Goal: Task Accomplishment & Management: Manage account settings

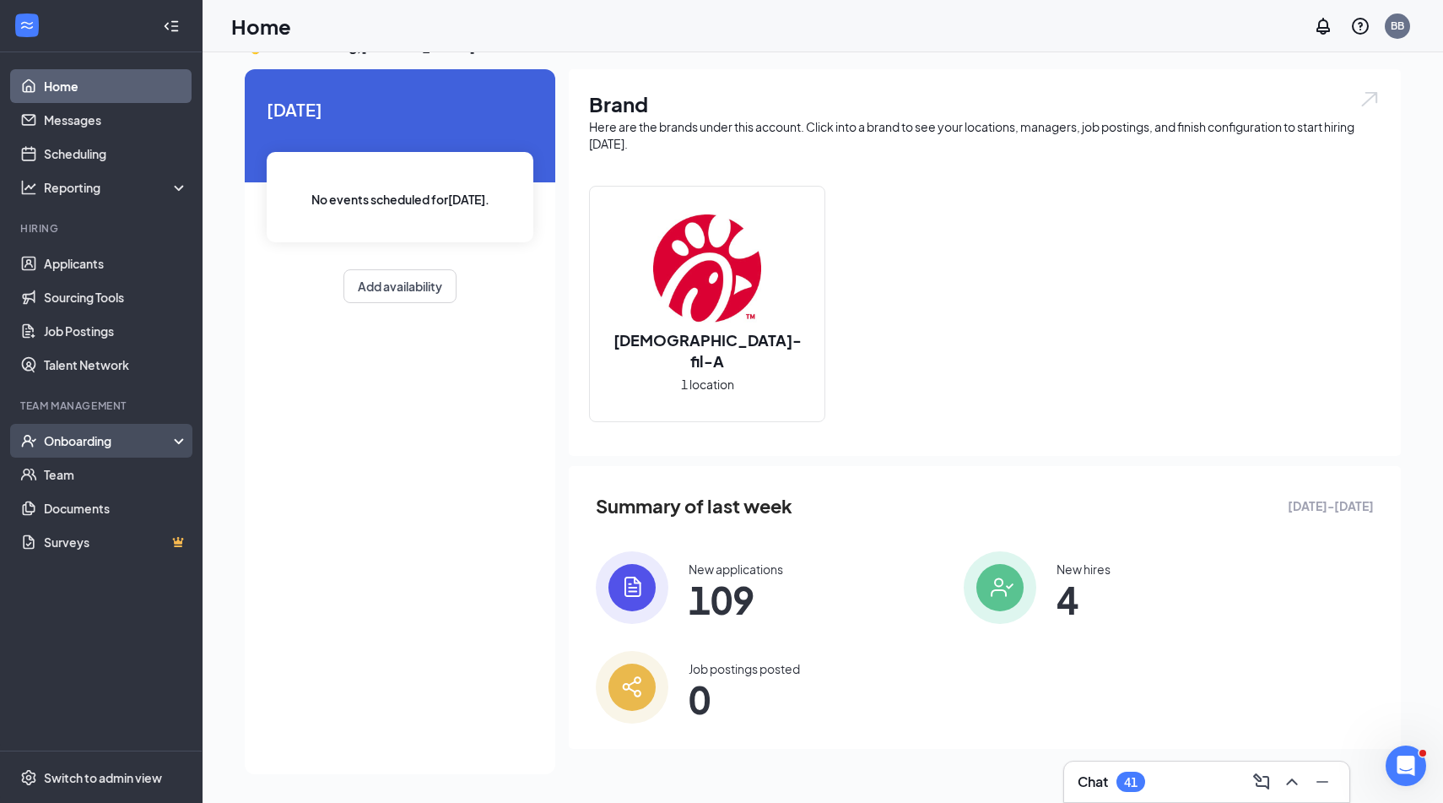
click at [91, 440] on div "Onboarding" at bounding box center [109, 440] width 130 height 17
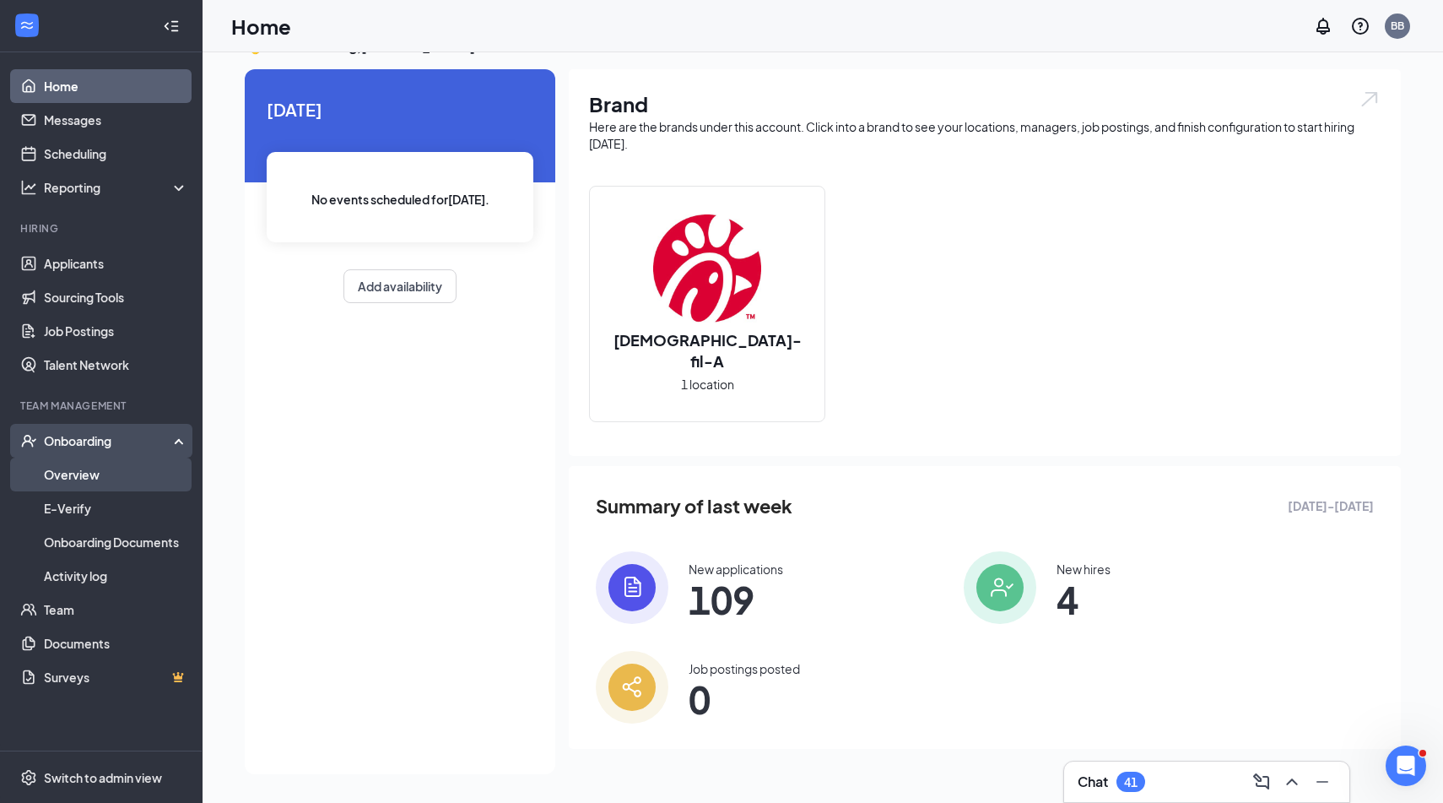
click at [79, 488] on link "Overview" at bounding box center [116, 474] width 144 height 34
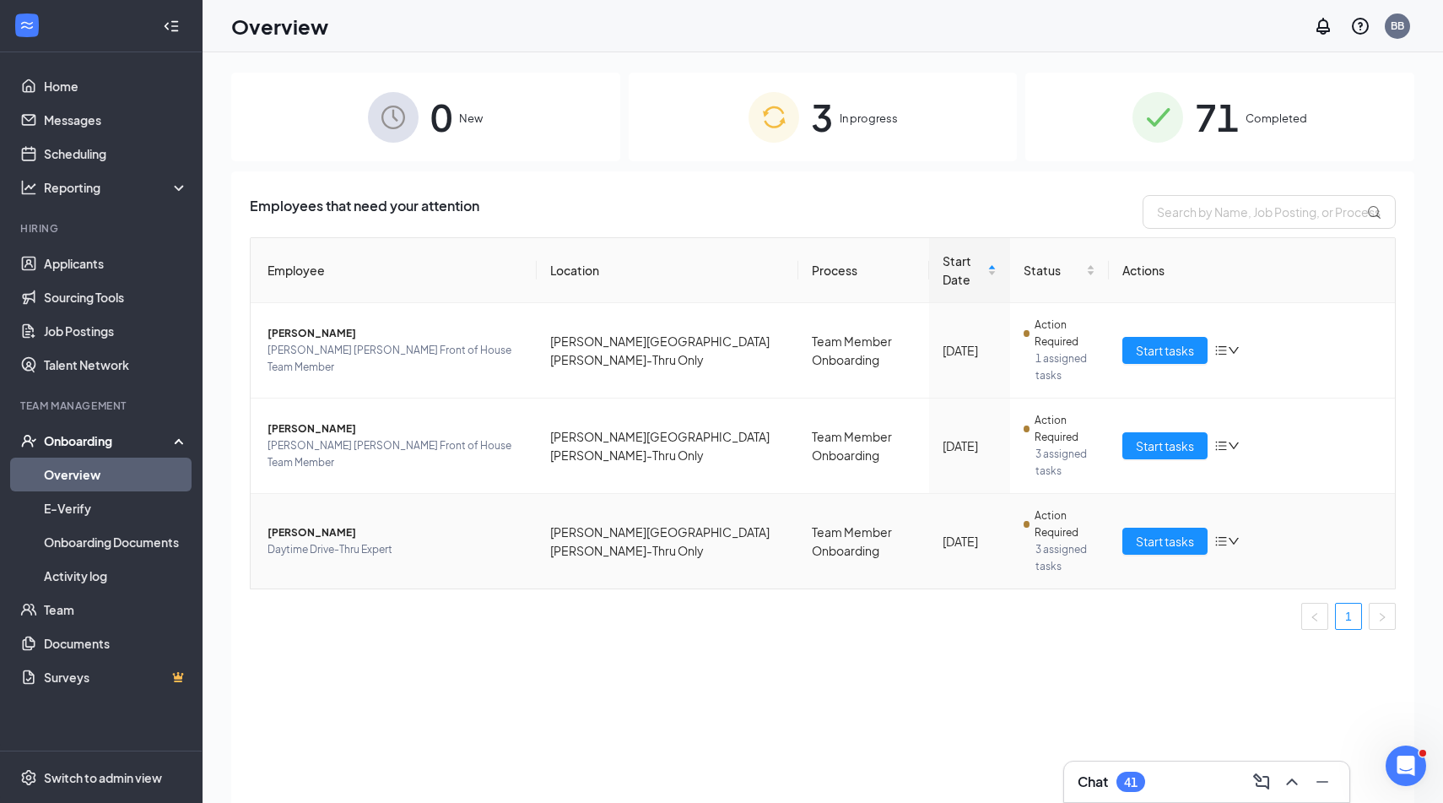
click at [321, 524] on span "Cristian Perez" at bounding box center [396, 532] width 256 height 17
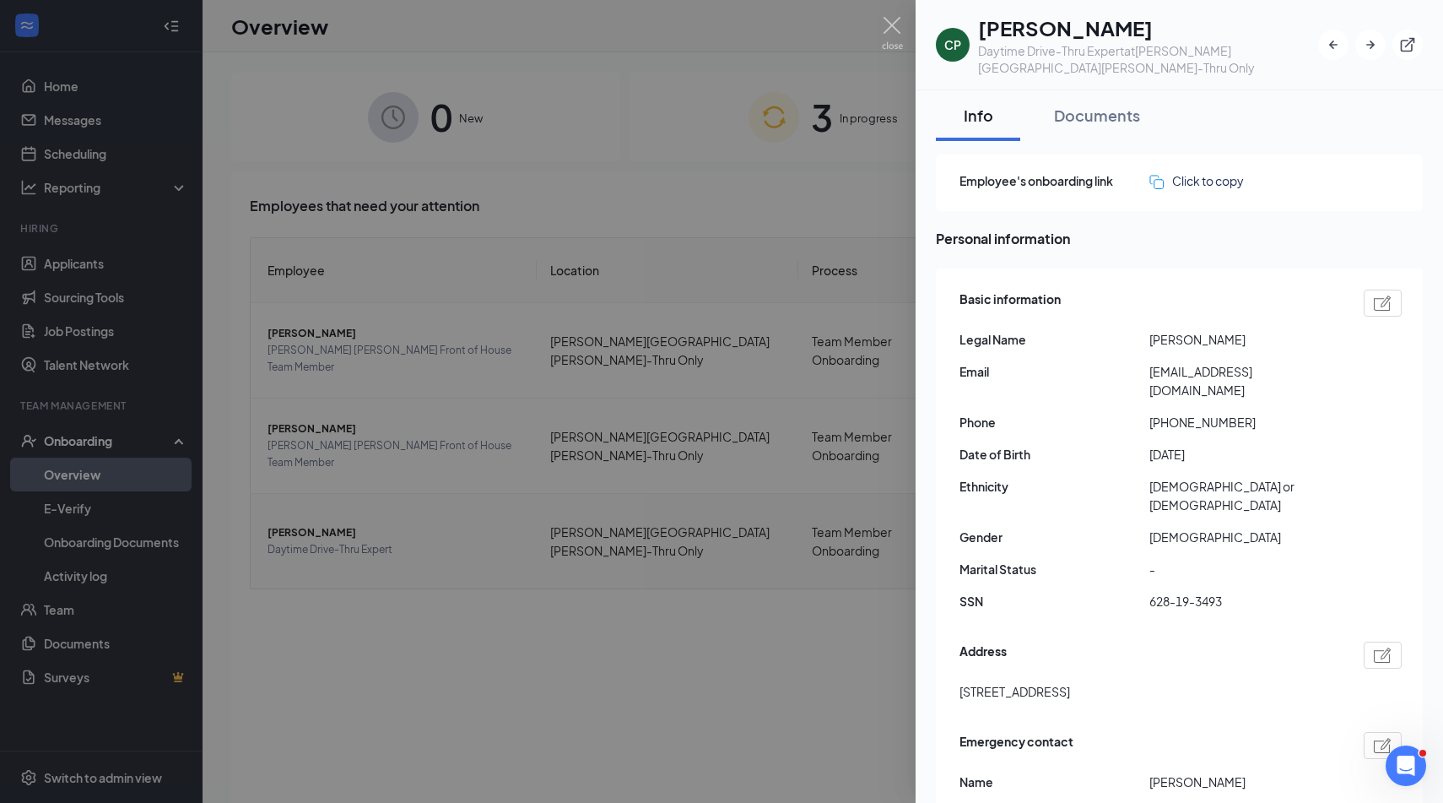
click at [321, 460] on div at bounding box center [721, 401] width 1443 height 803
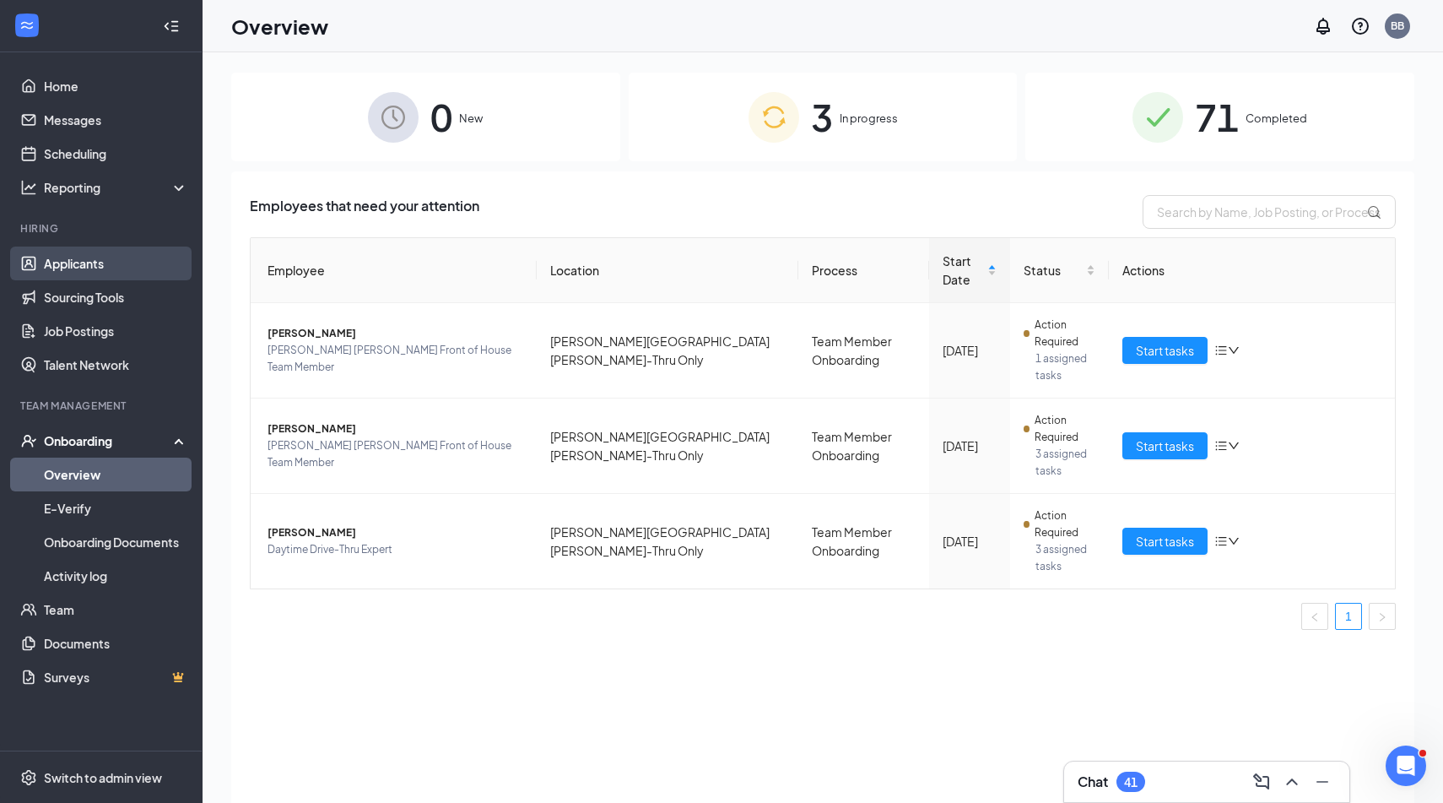
click at [95, 268] on link "Applicants" at bounding box center [116, 263] width 144 height 34
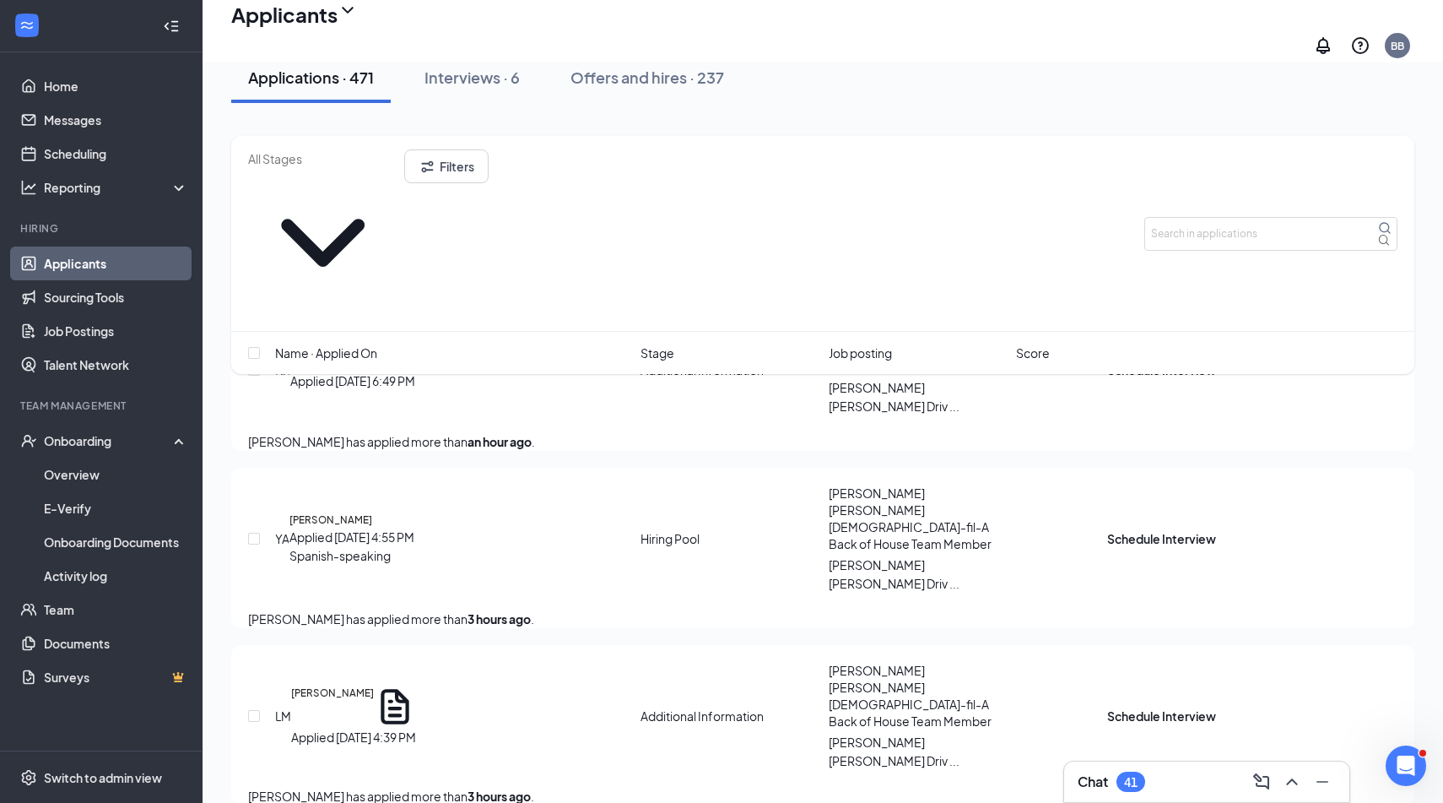
scroll to position [159, 0]
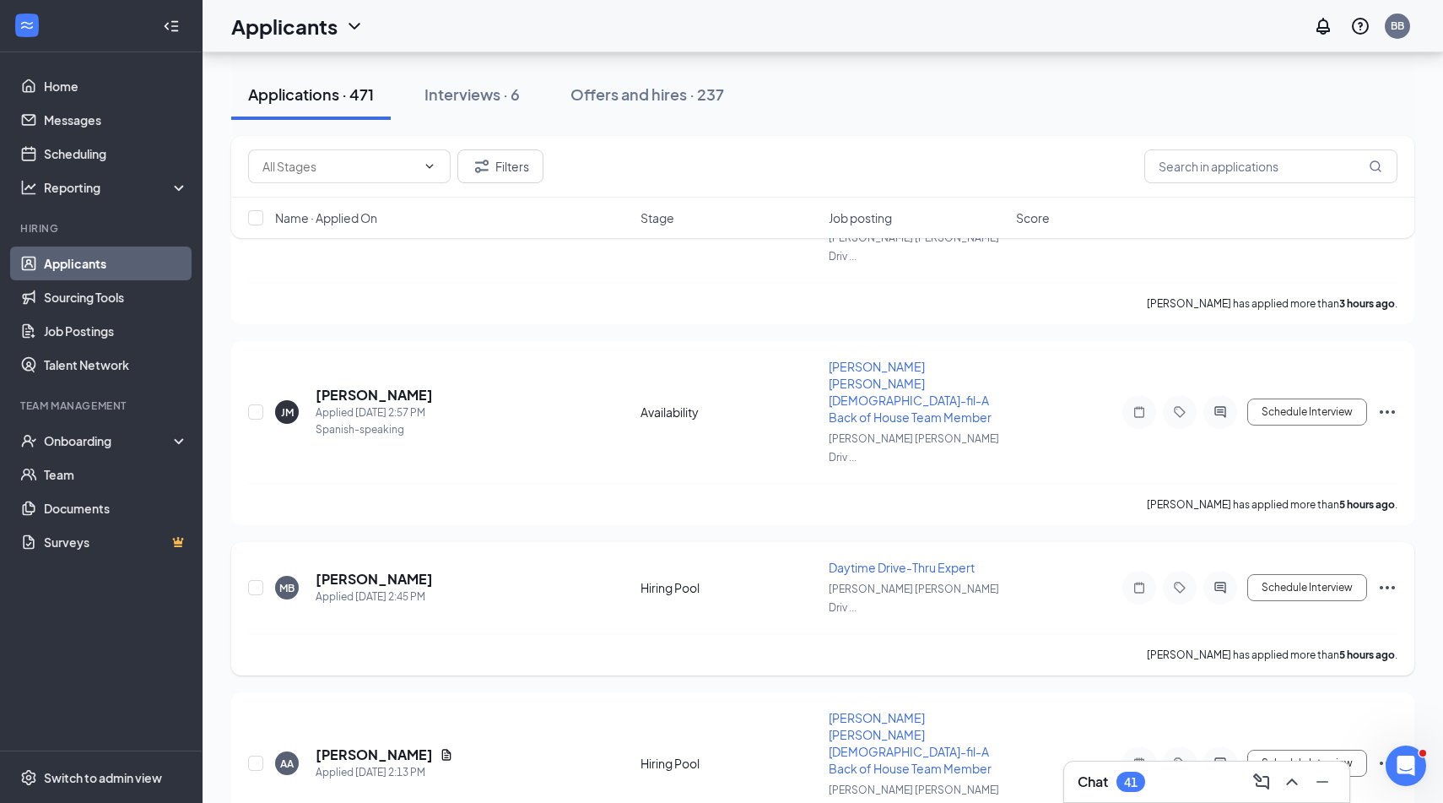
scroll to position [596, 0]
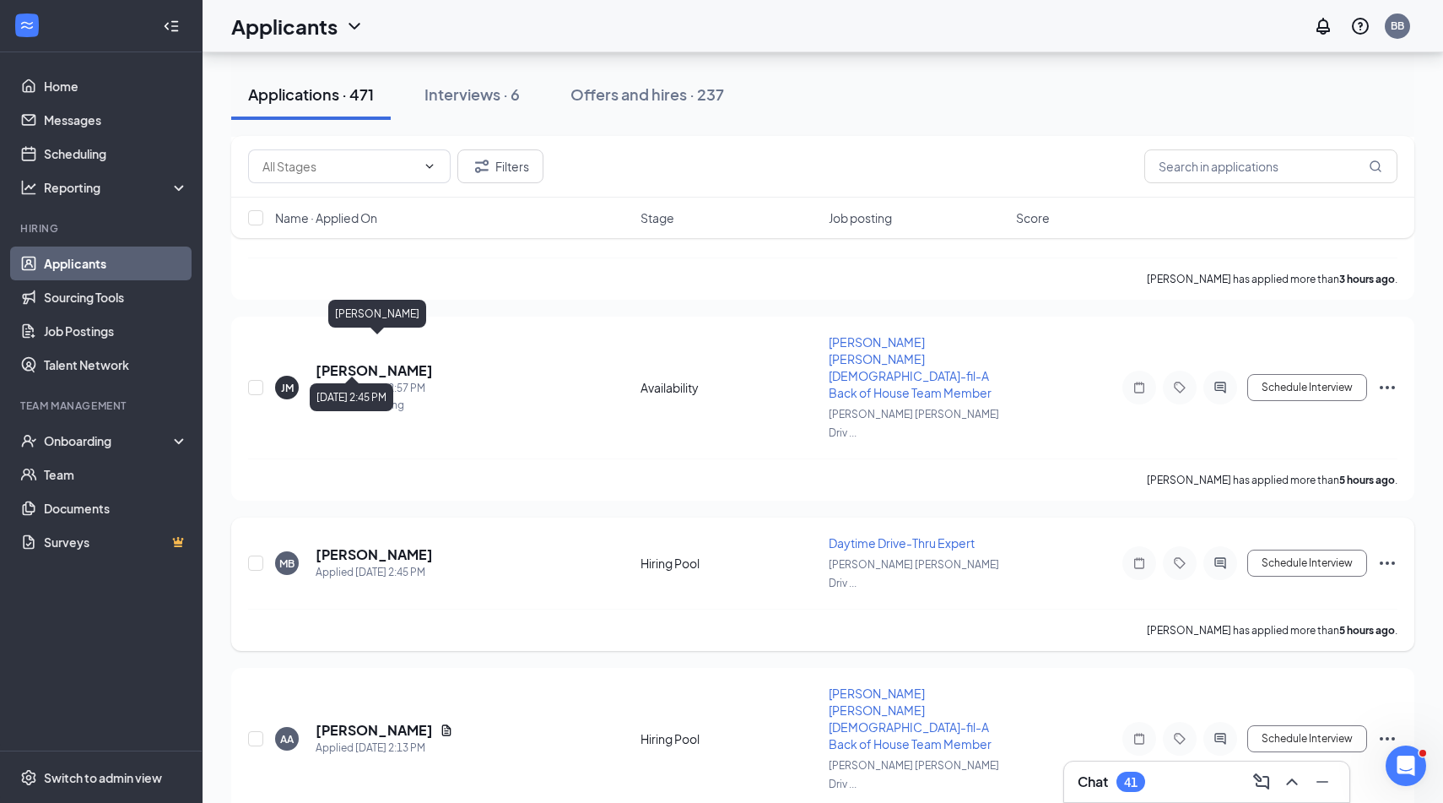
click at [429, 545] on h5 "[PERSON_NAME]" at bounding box center [374, 554] width 117 height 19
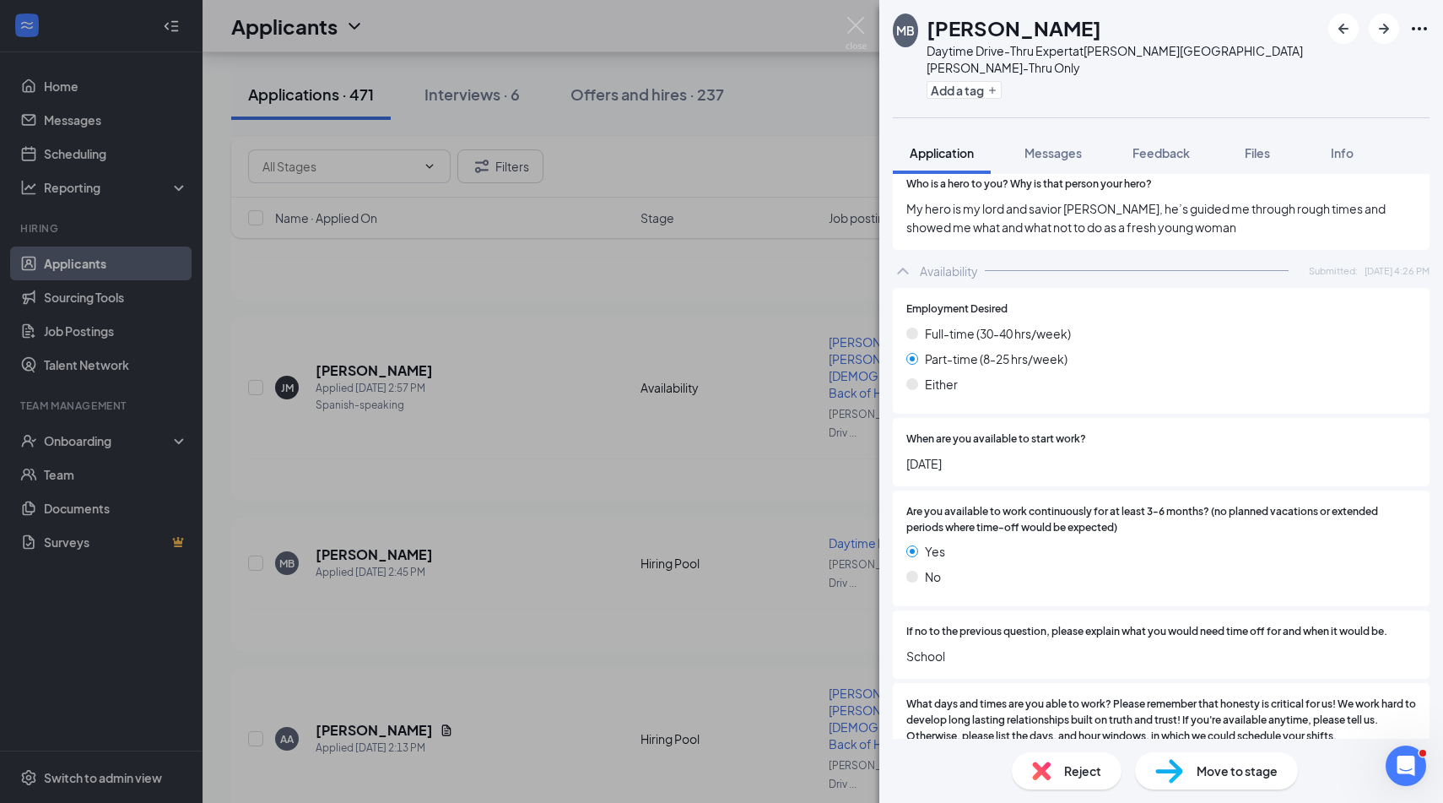
scroll to position [1214, 0]
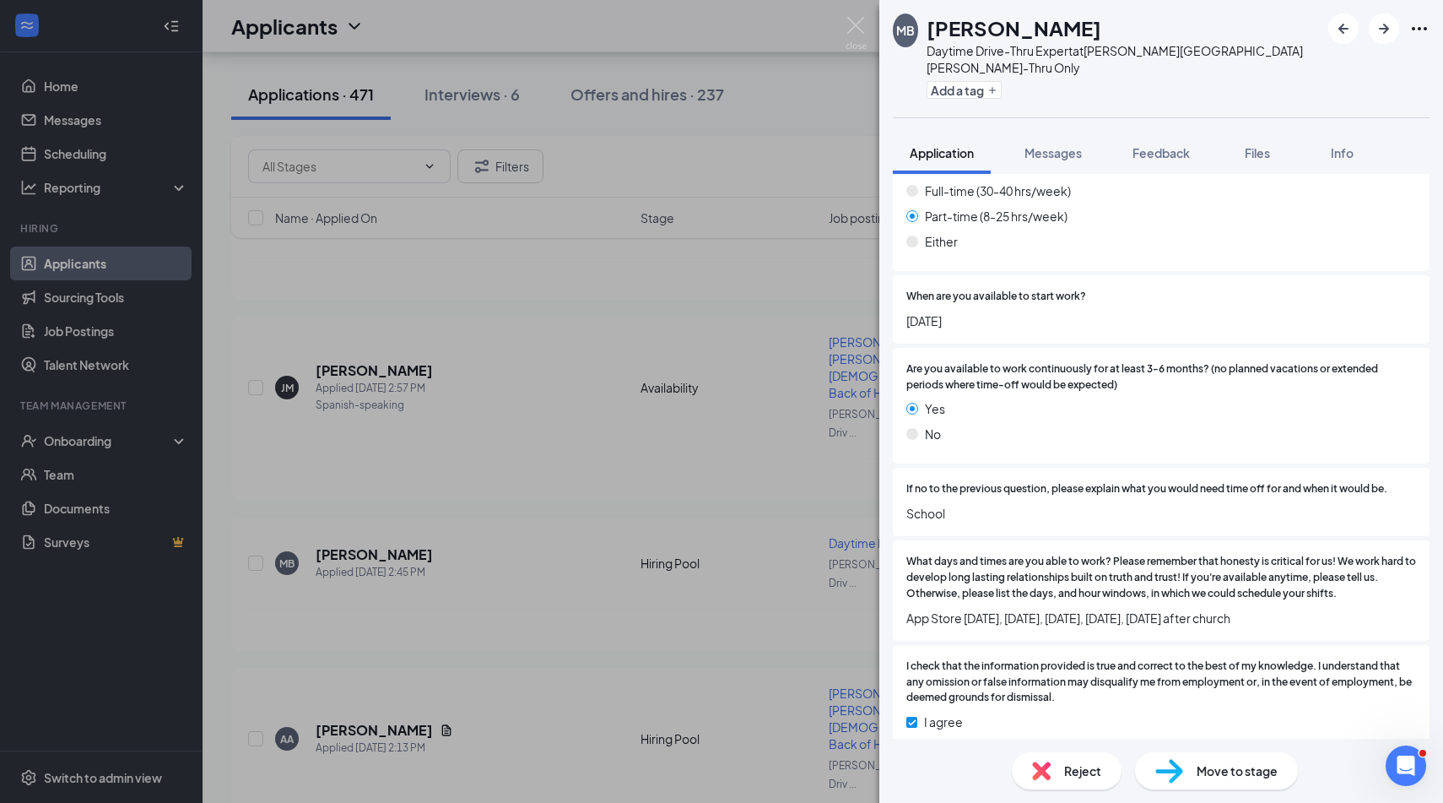
click at [1041, 771] on img at bounding box center [1041, 770] width 19 height 19
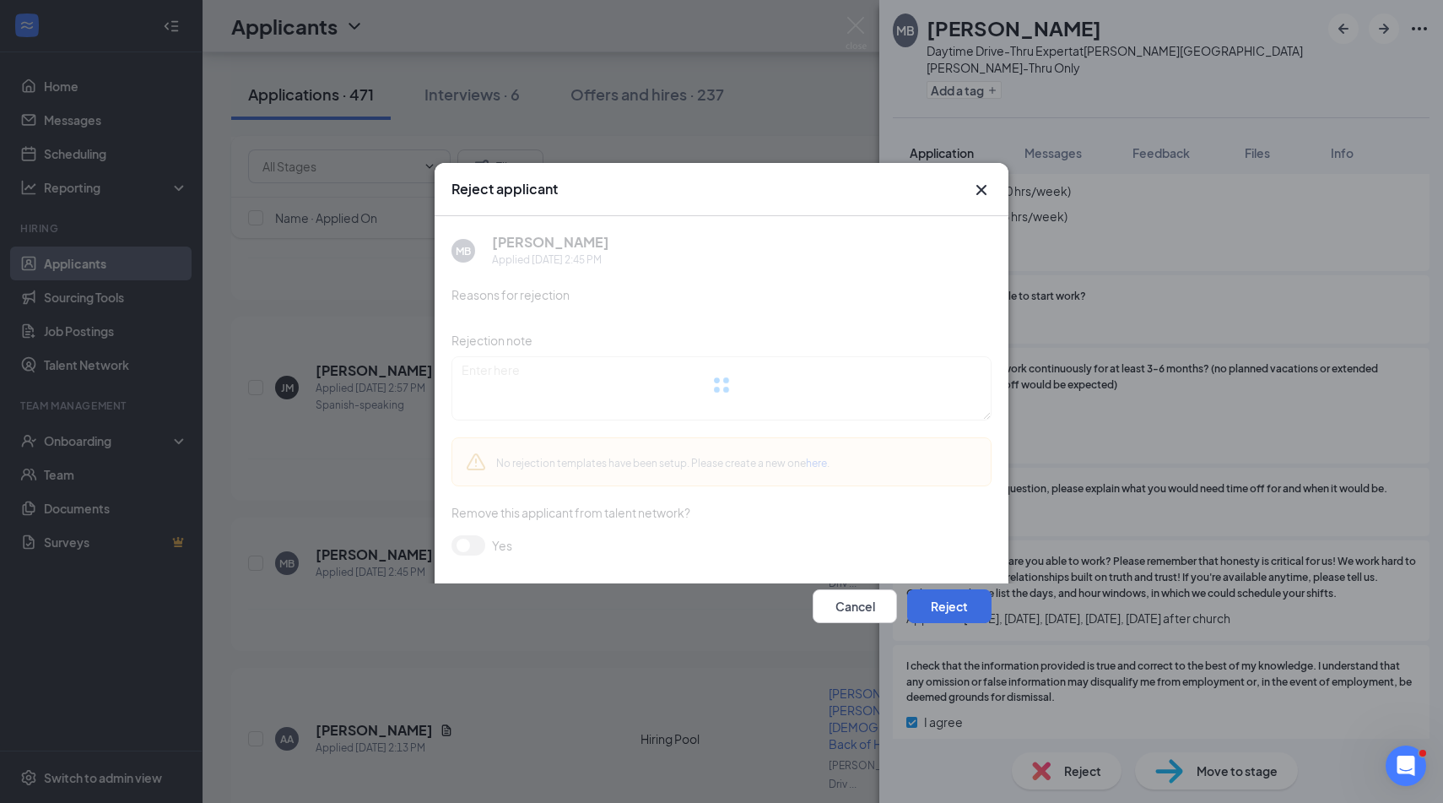
scroll to position [1206, 0]
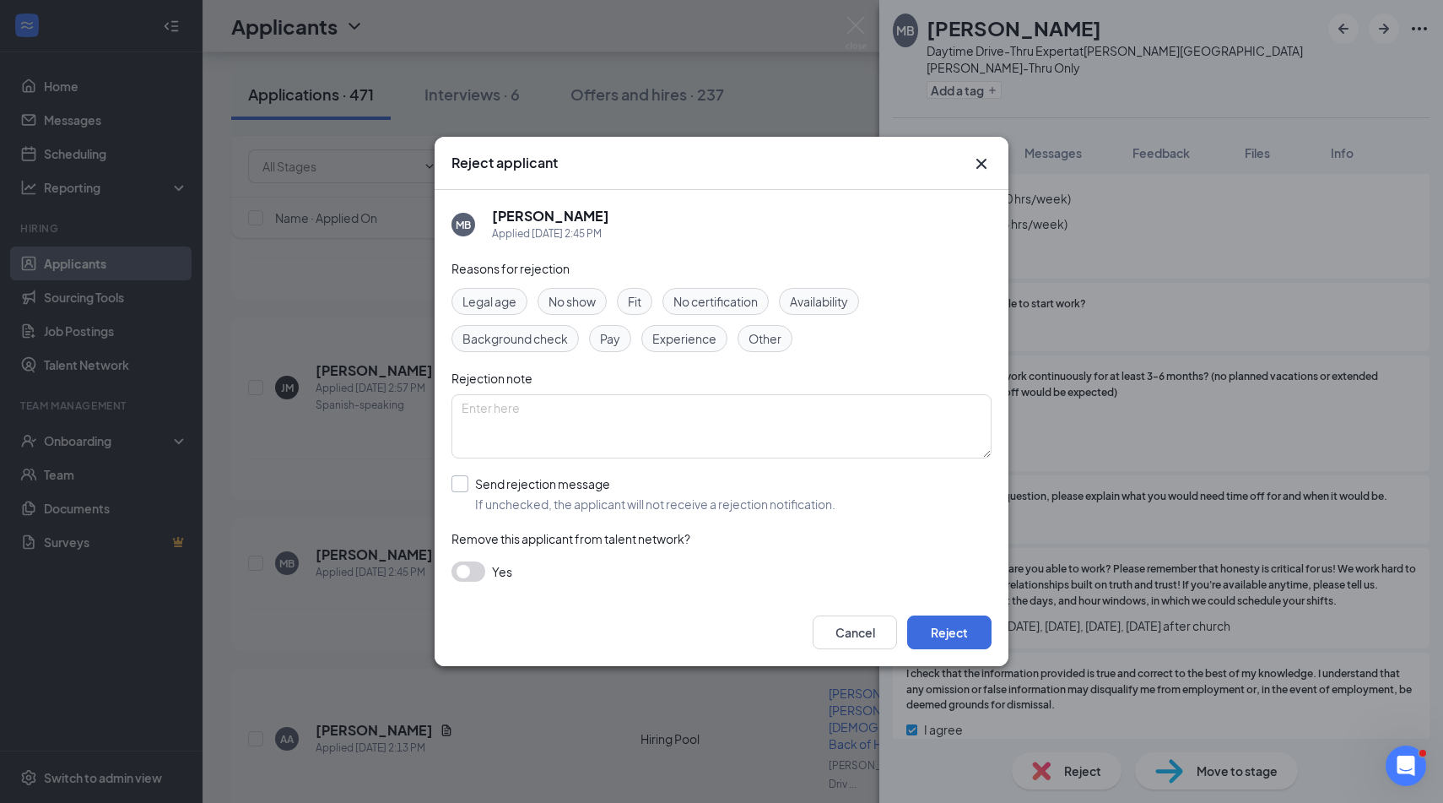
click at [645, 483] on input "Send rejection message If unchecked, the applicant will not receive a rejection…" at bounding box center [644, 493] width 384 height 37
checkbox input "true"
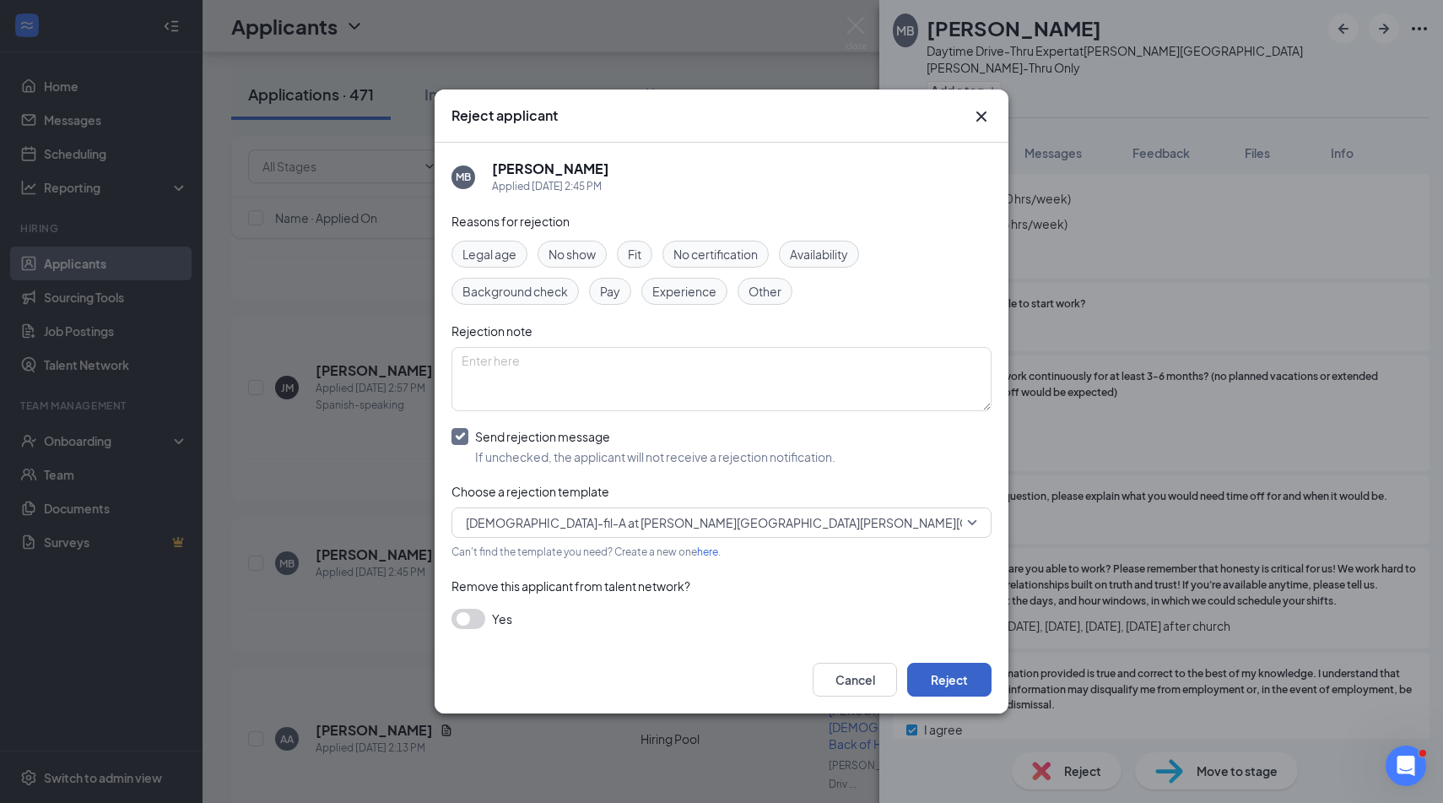
click at [934, 676] on button "Reject" at bounding box center [949, 680] width 84 height 34
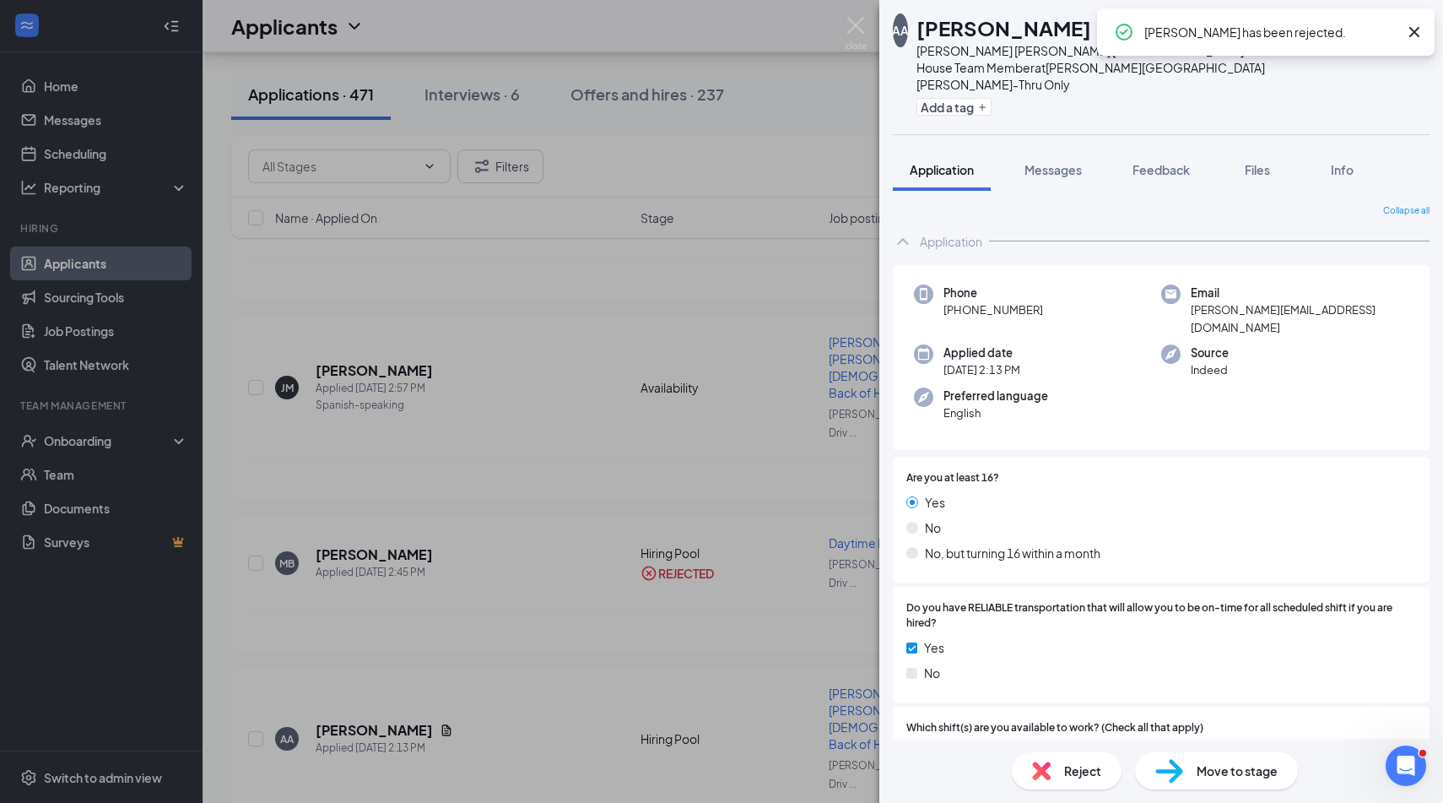
click at [630, 436] on div "AA [PERSON_NAME] [PERSON_NAME] [DEMOGRAPHIC_DATA]-fil-A Back of House Team Memb…" at bounding box center [721, 401] width 1443 height 803
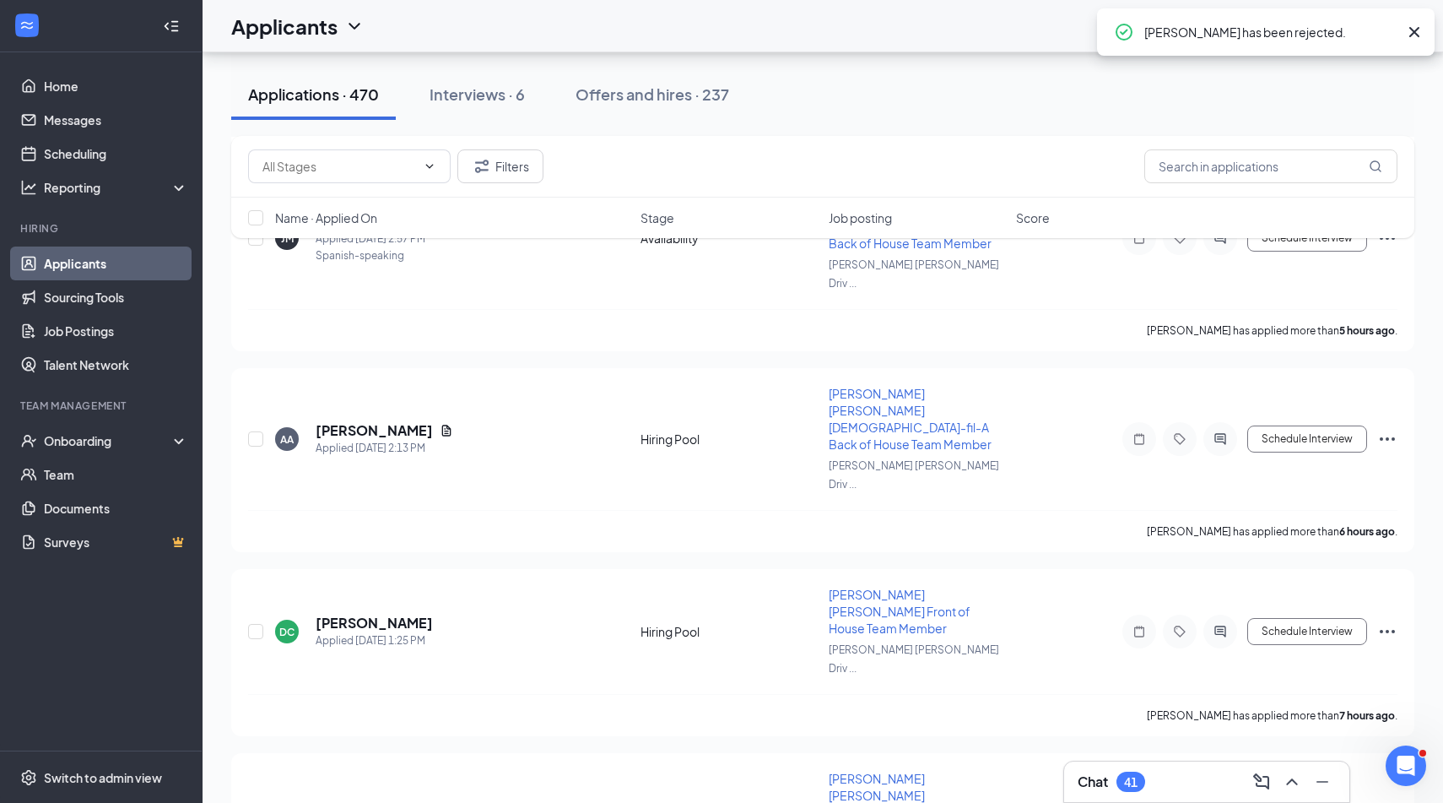
scroll to position [759, 0]
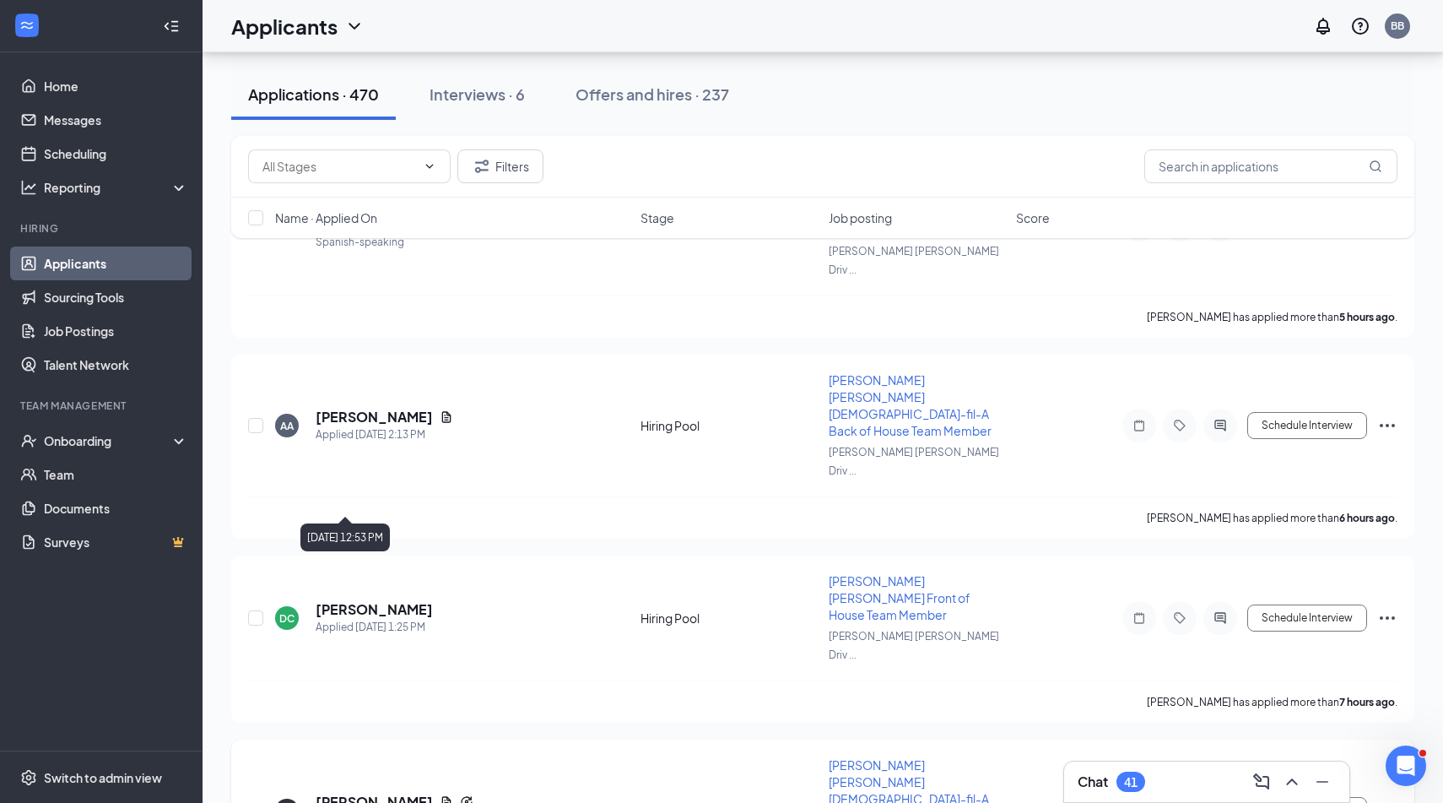
click at [374, 792] on h5 "[PERSON_NAME]" at bounding box center [374, 801] width 117 height 19
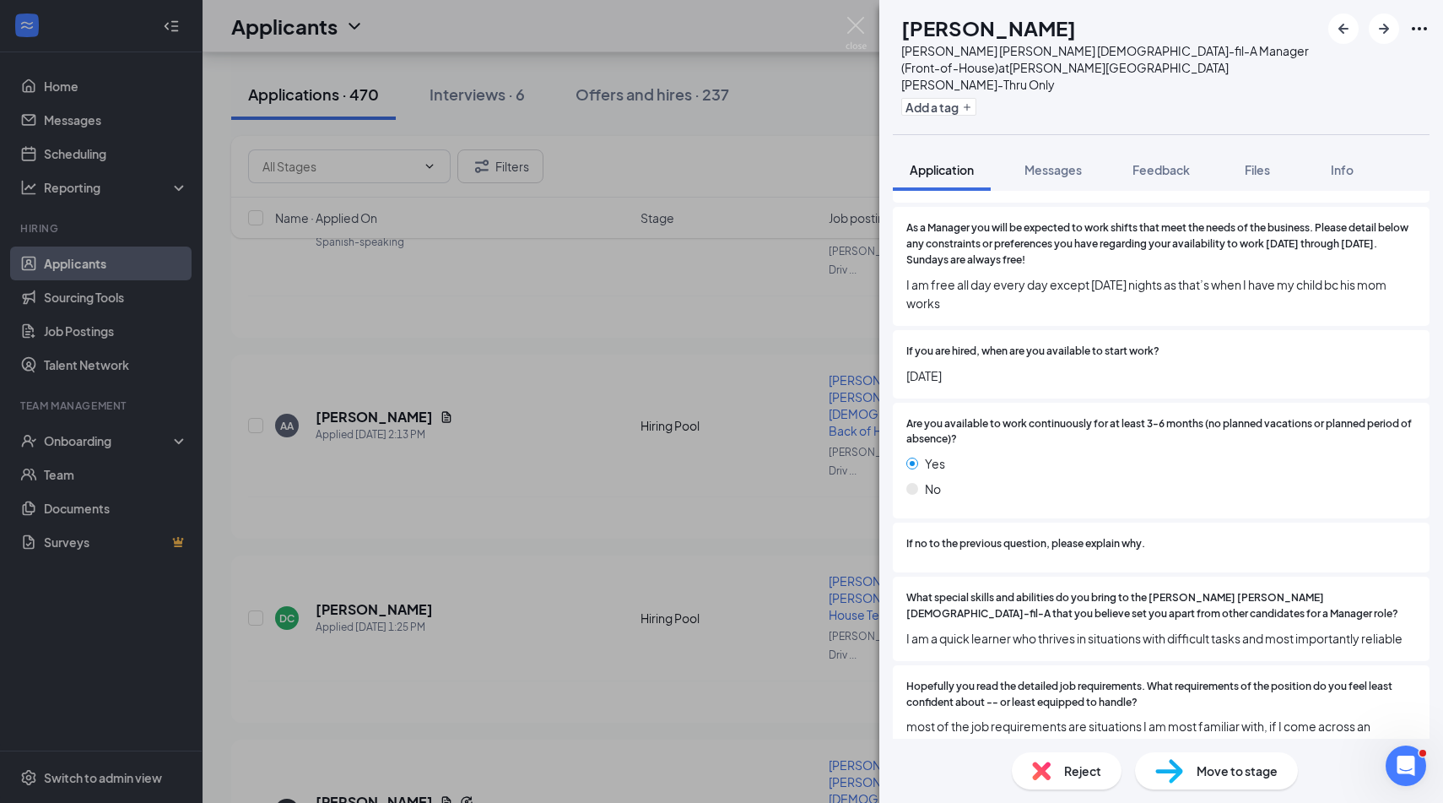
scroll to position [1927, 0]
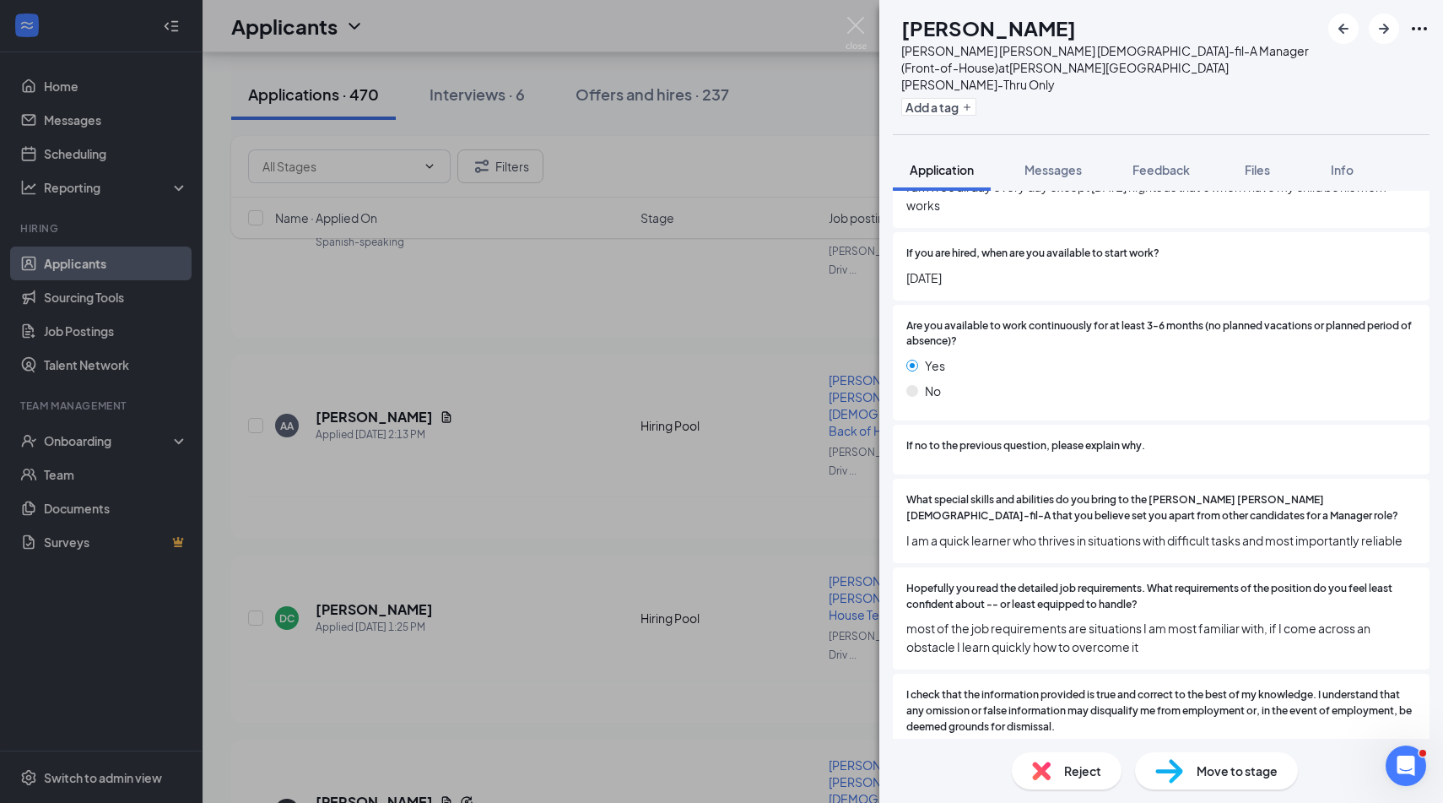
click at [598, 538] on div "[PERSON_NAME] [PERSON_NAME] [PERSON_NAME] [DEMOGRAPHIC_DATA]-fil-A Manager (Fro…" at bounding box center [721, 401] width 1443 height 803
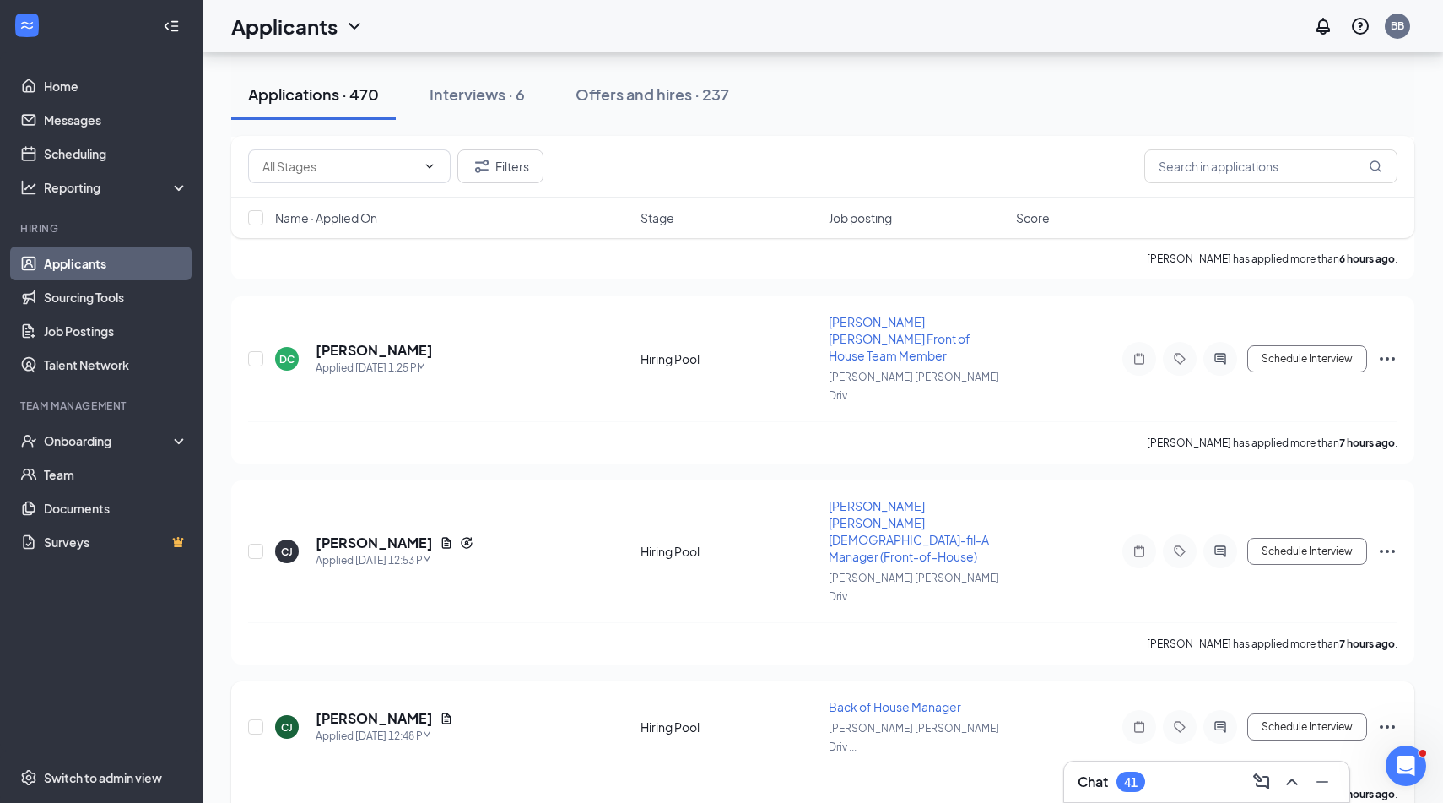
scroll to position [1021, 0]
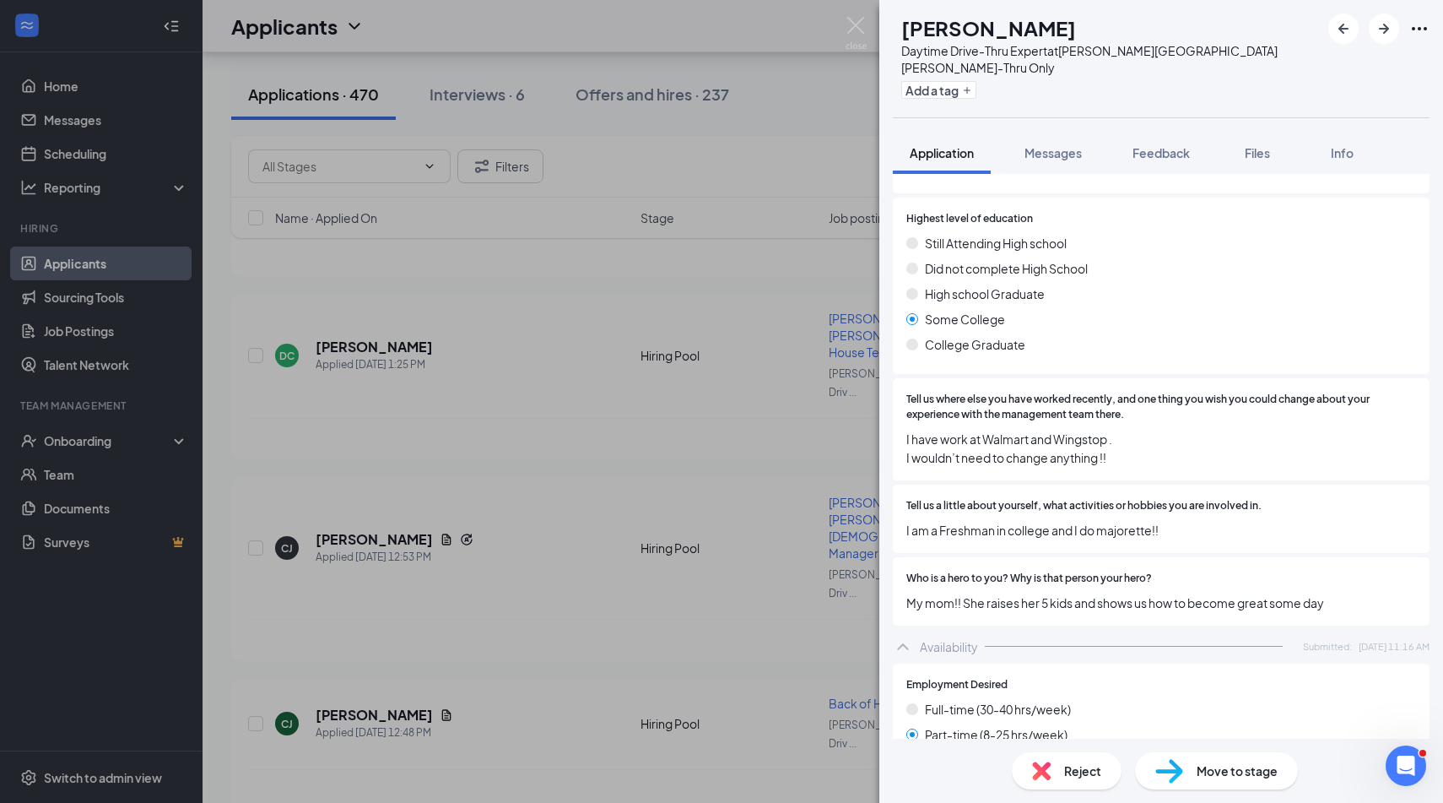
scroll to position [725, 0]
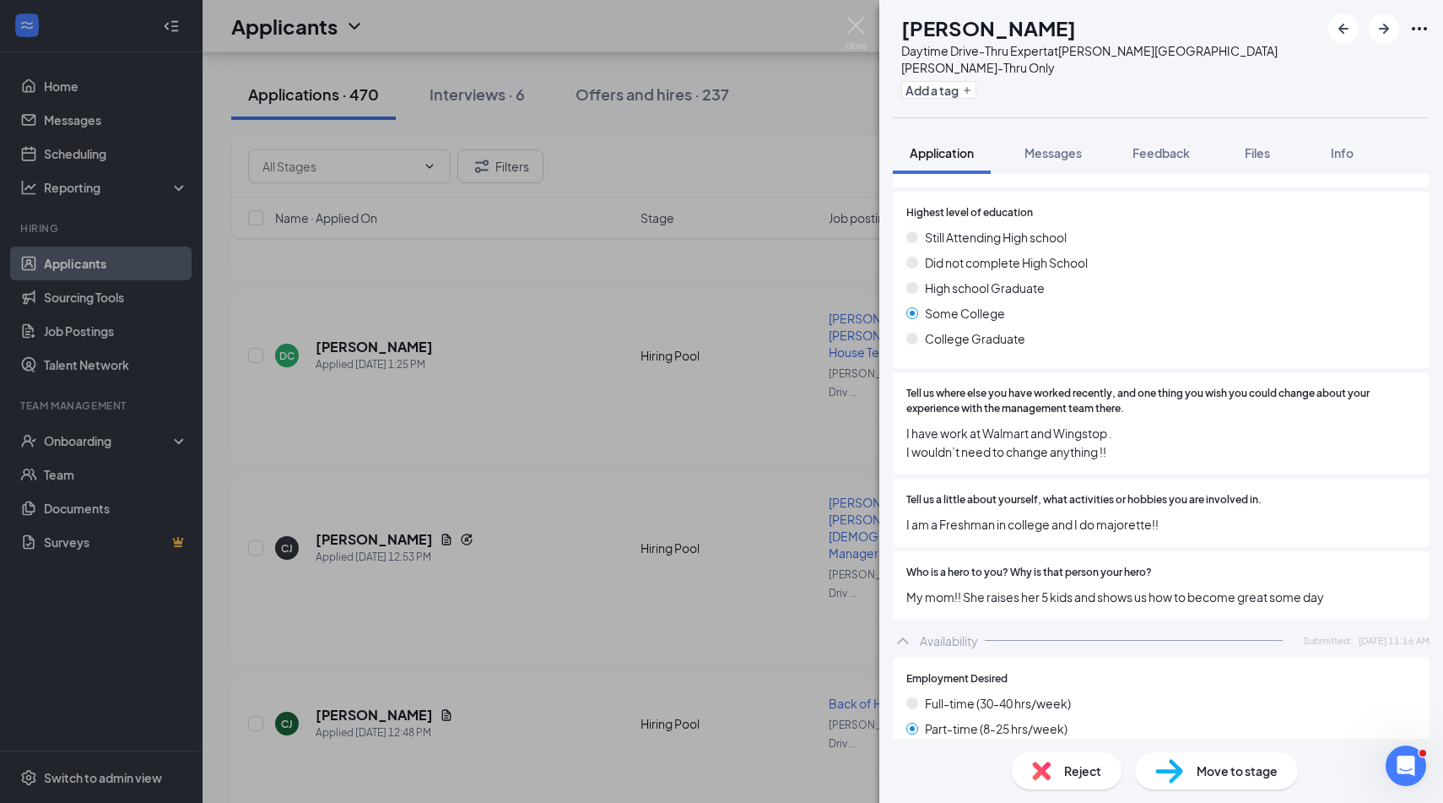
click at [1119, 515] on span "I am a Freshman in college and I do majorette!!" at bounding box center [1161, 524] width 510 height 19
copy span "majorette"
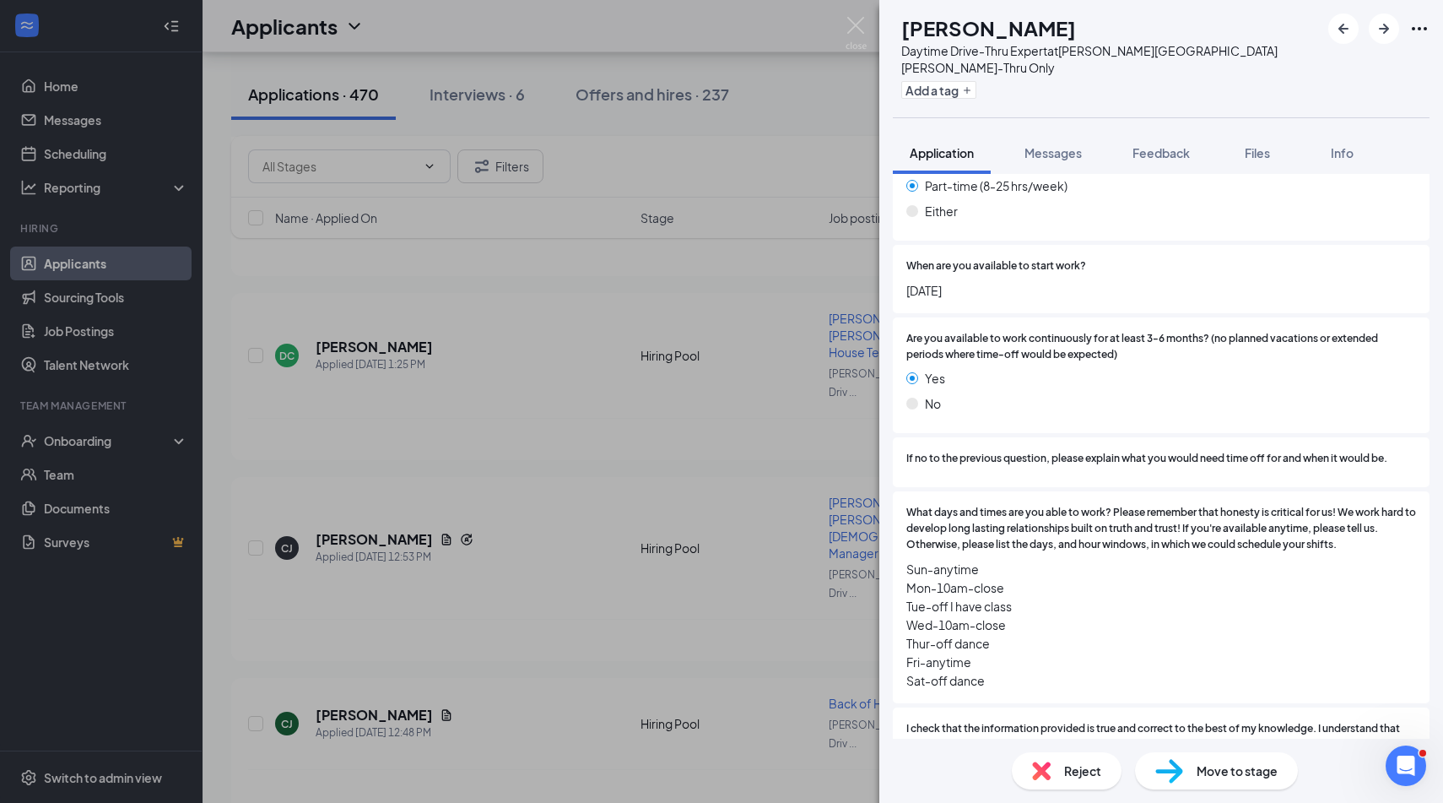
scroll to position [1317, 0]
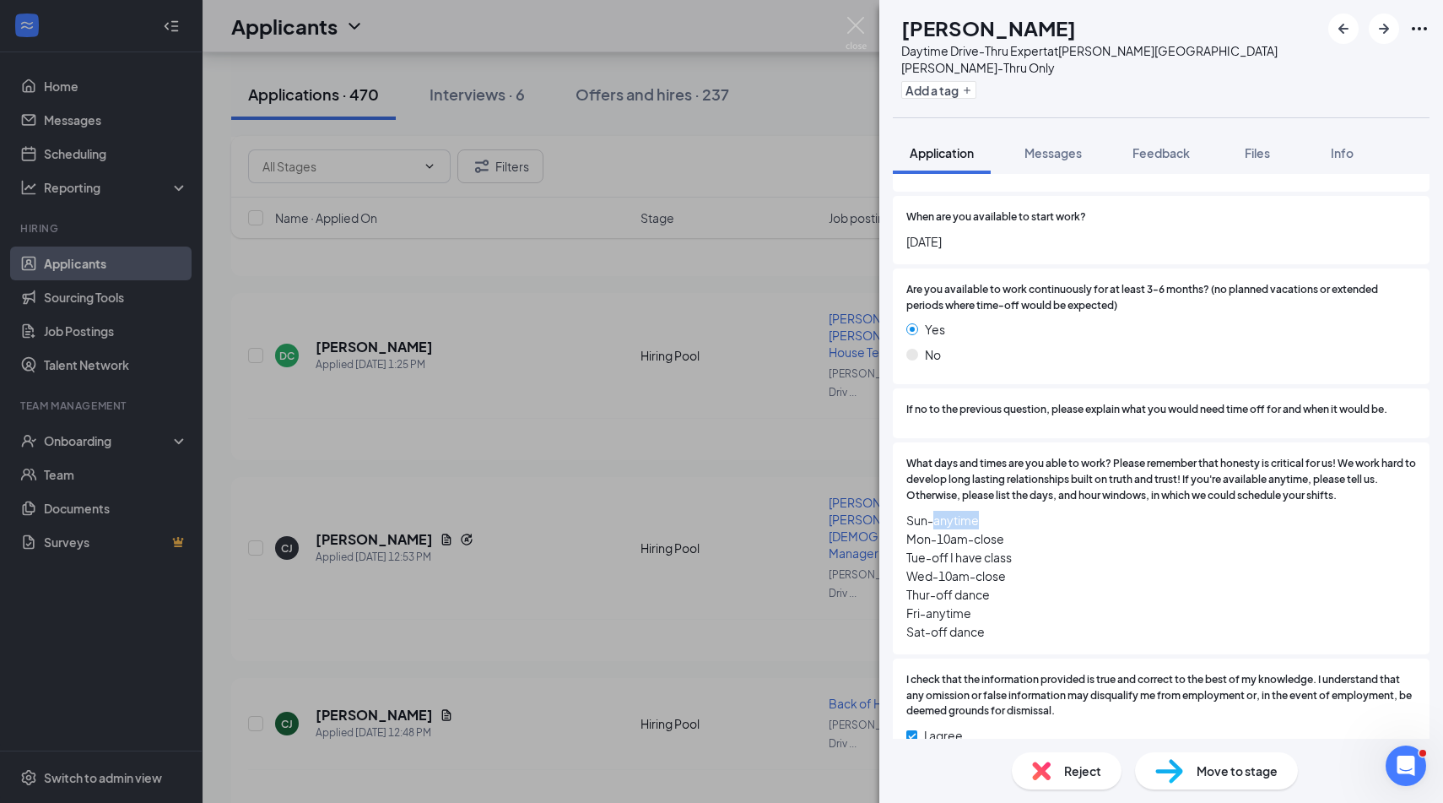
drag, startPoint x: 931, startPoint y: 484, endPoint x: 1048, endPoint y: 485, distance: 117.3
click at [1047, 511] on span "Sun-anytime Mon-10am-close Tue-off I have class Wed-10am-close Thur-off dance F…" at bounding box center [1161, 576] width 510 height 130
click at [1048, 511] on span "Sun-anytime Mon-10am-close Tue-off I have class Wed-10am-close Thur-off dance F…" at bounding box center [1161, 576] width 510 height 130
click at [1037, 776] on img at bounding box center [1041, 770] width 19 height 19
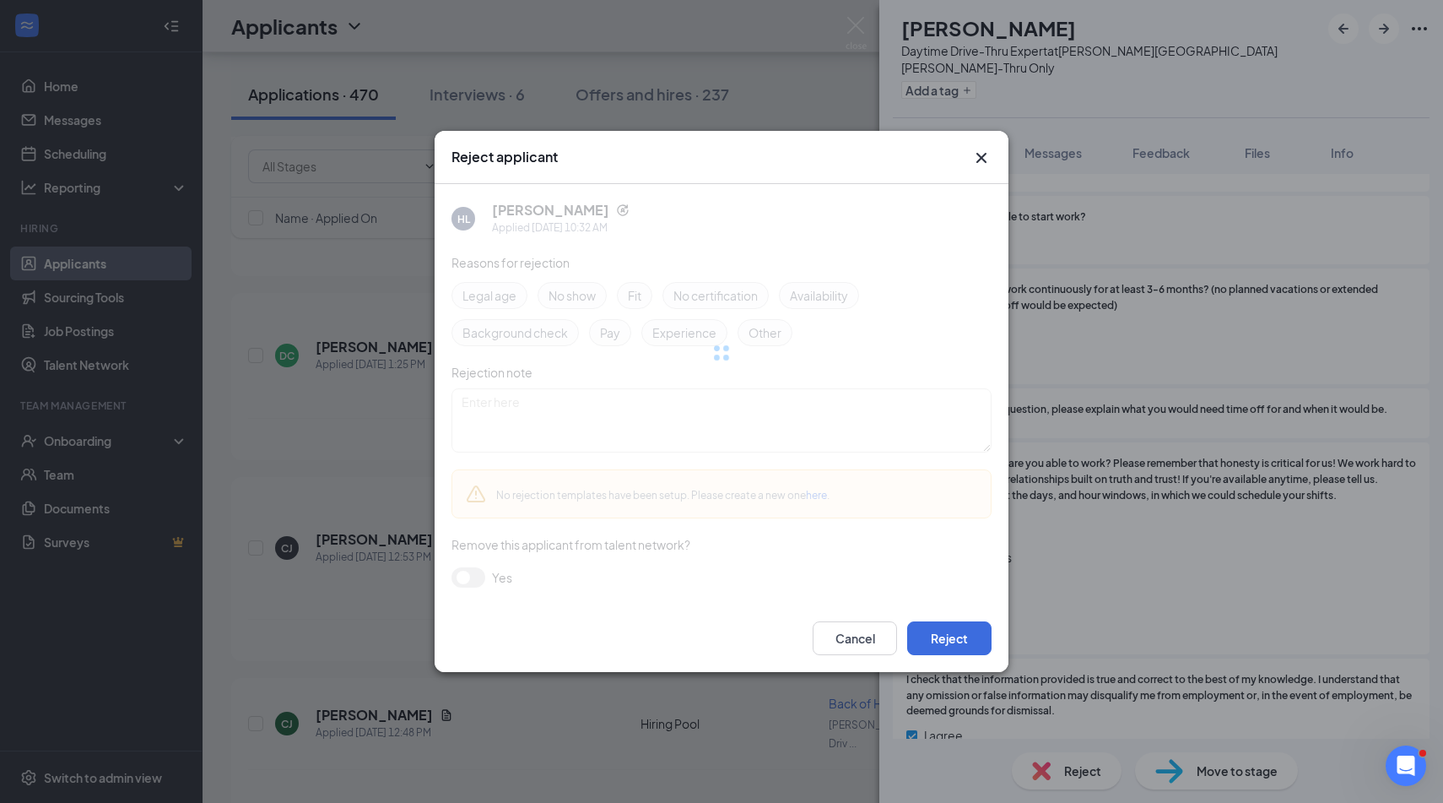
scroll to position [1309, 0]
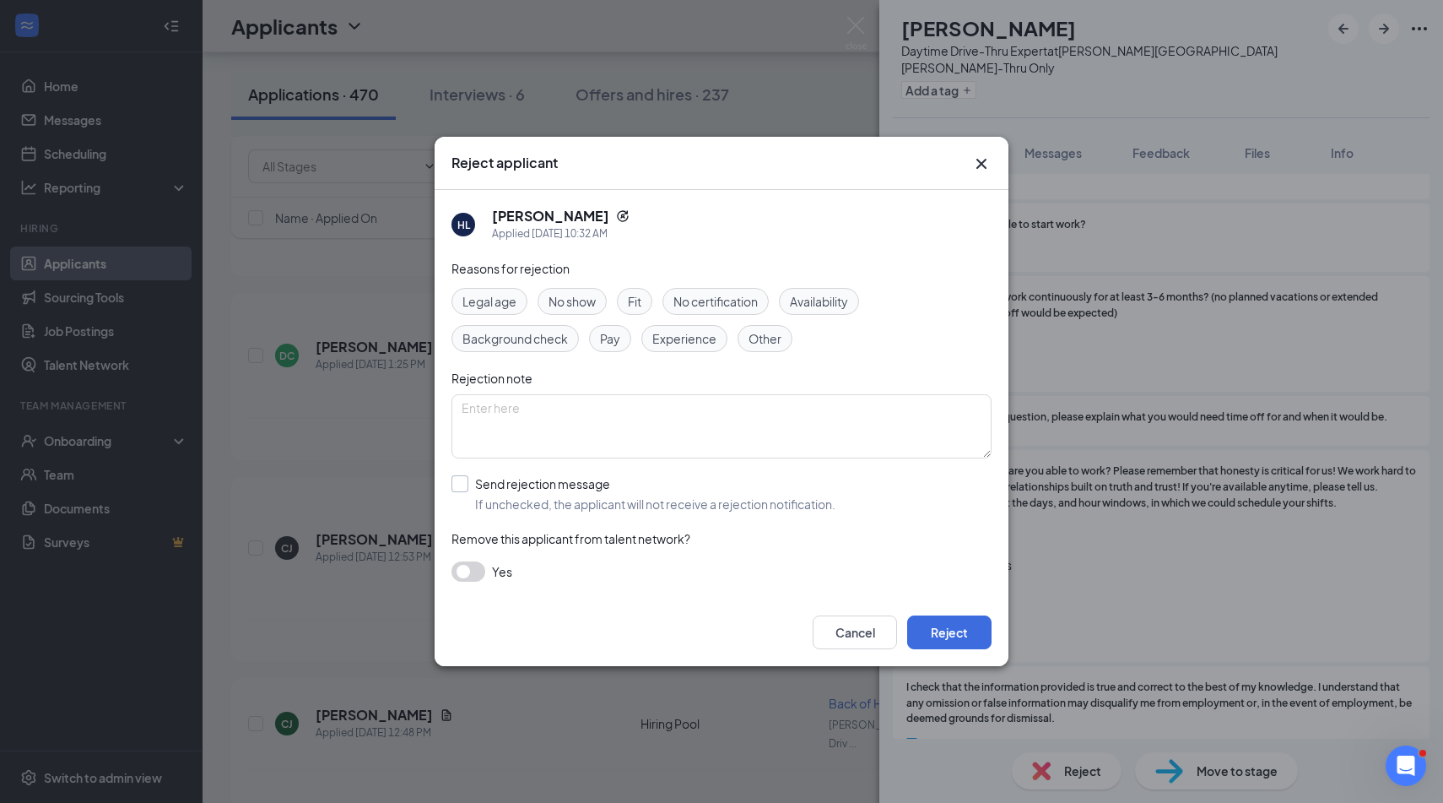
click at [744, 502] on input "Send rejection message If unchecked, the applicant will not receive a rejection…" at bounding box center [644, 493] width 384 height 37
checkbox input "true"
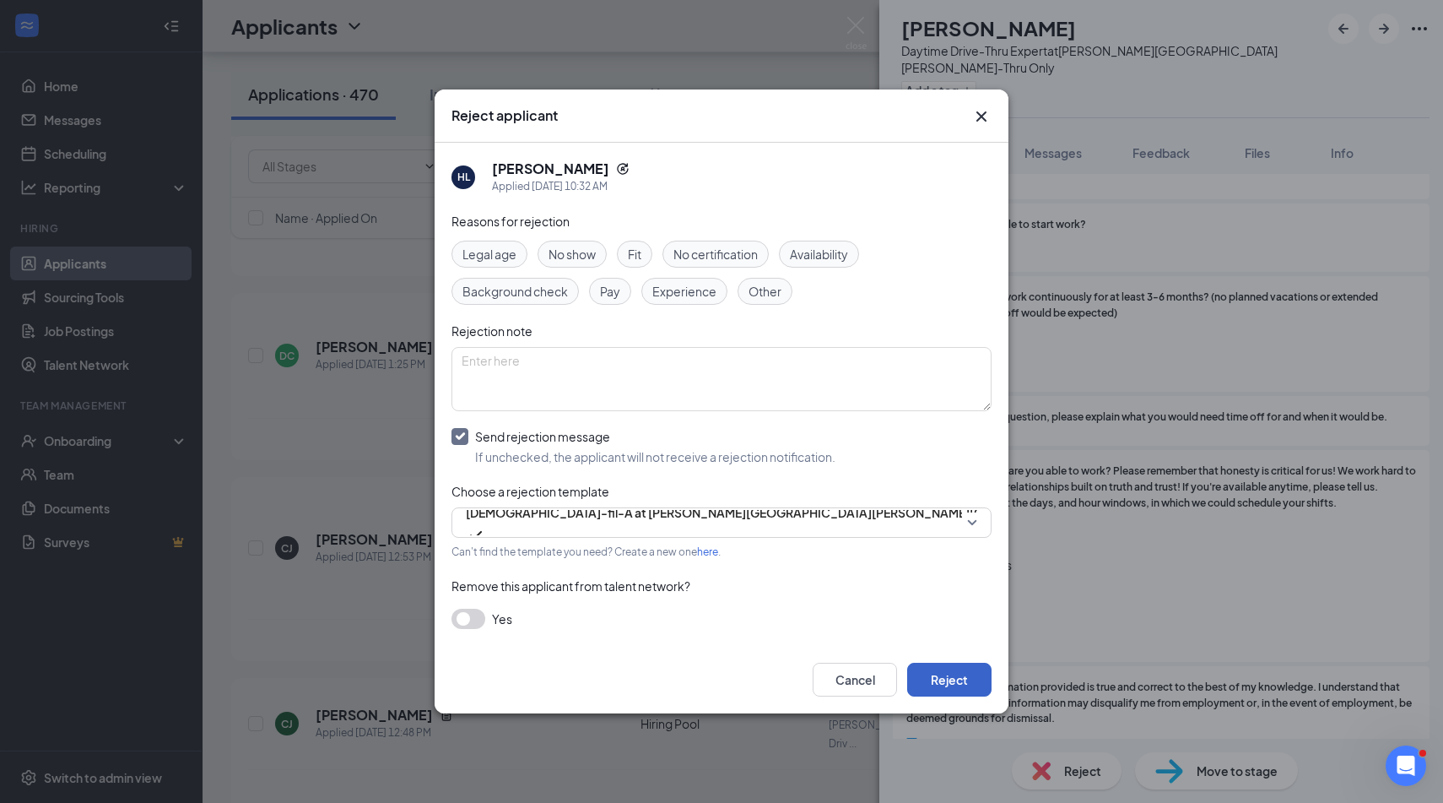
click at [968, 681] on button "Reject" at bounding box center [949, 680] width 84 height 34
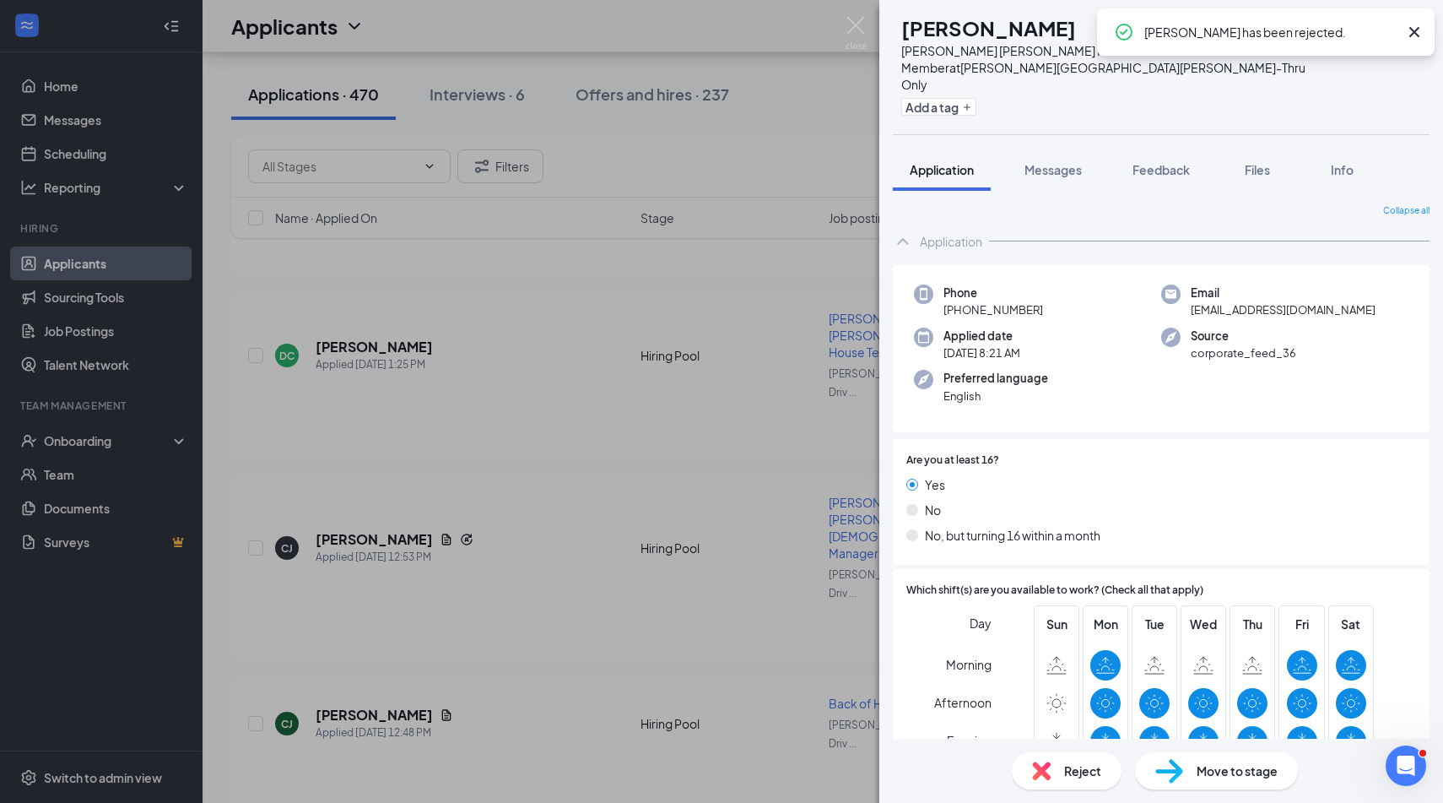
click at [652, 364] on div "MD [PERSON_NAME] [PERSON_NAME] Front of House Team Member at [PERSON_NAME][GEOG…" at bounding box center [721, 401] width 1443 height 803
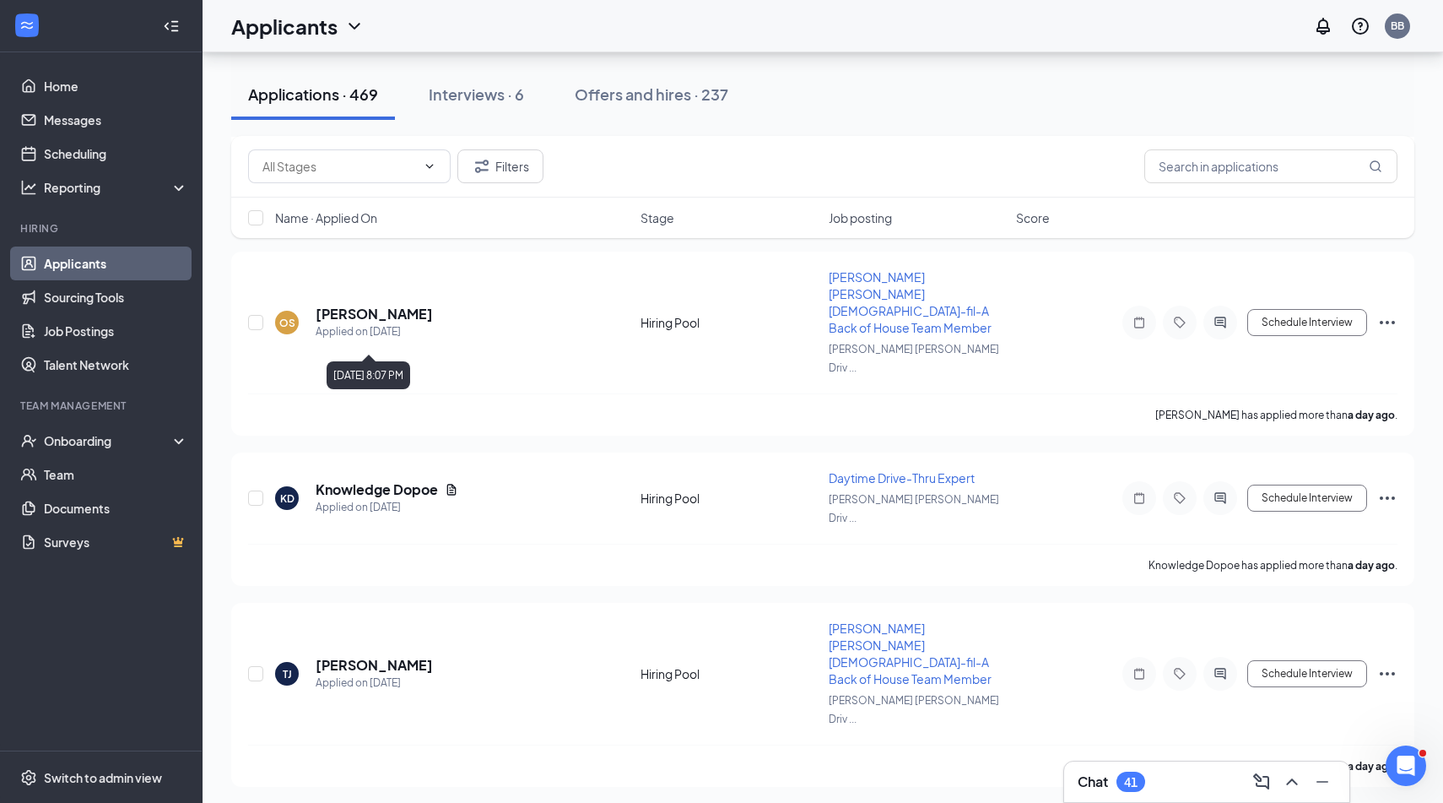
scroll to position [3038, 0]
